Goal: Task Accomplishment & Management: Manage account settings

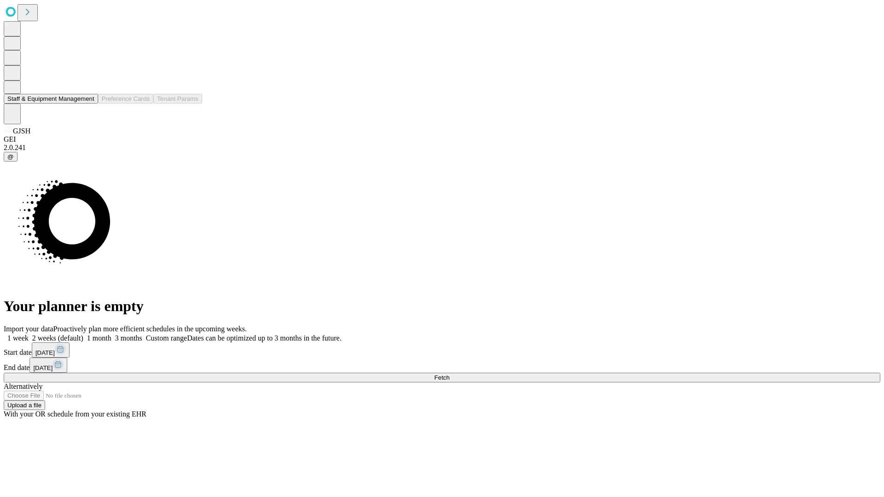
click at [88, 104] on button "Staff & Equipment Management" at bounding box center [51, 99] width 94 height 10
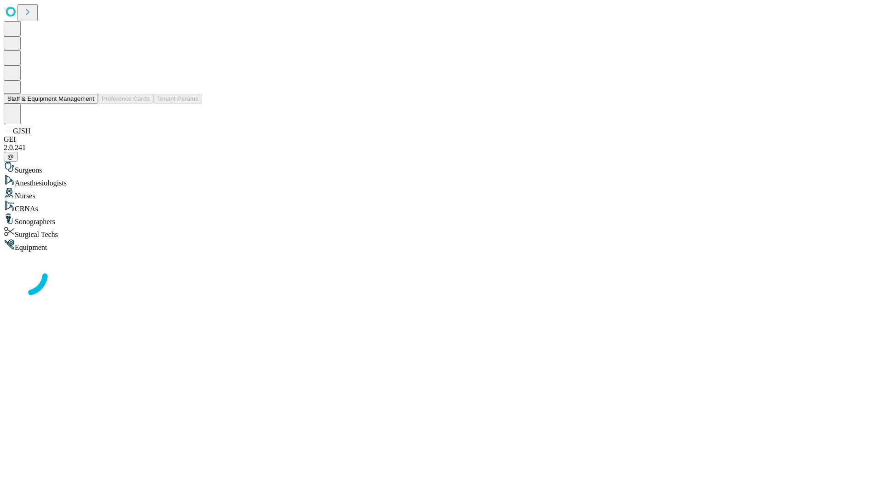
click at [88, 104] on button "Staff & Equipment Management" at bounding box center [51, 99] width 94 height 10
